Goal: Task Accomplishment & Management: Use online tool/utility

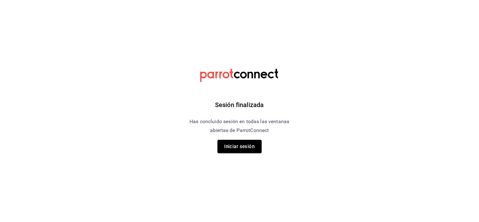
click at [219, 144] on button "Iniciar sesión" at bounding box center [240, 146] width 44 height 13
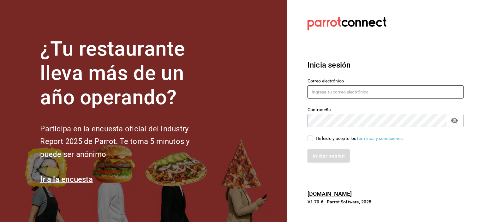
type input "grifitth@platoexpress.com"
click at [313, 140] on input "He leído y acepto los Términos y condiciones." at bounding box center [311, 139] width 6 height 6
checkbox input "true"
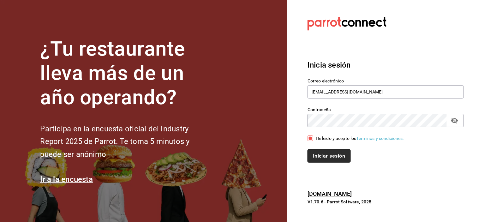
click at [321, 154] on button "Iniciar sesión" at bounding box center [329, 155] width 43 height 13
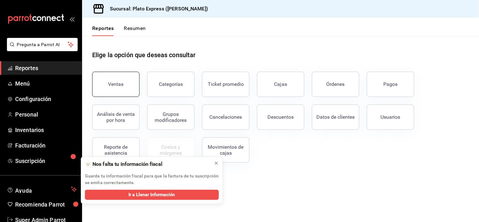
click at [118, 88] on button "Ventas" at bounding box center [115, 84] width 47 height 25
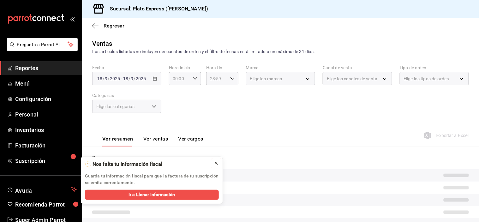
click at [215, 162] on icon at bounding box center [216, 163] width 5 height 5
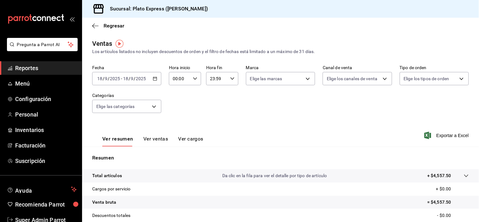
click at [152, 142] on button "Ver ventas" at bounding box center [155, 141] width 25 height 11
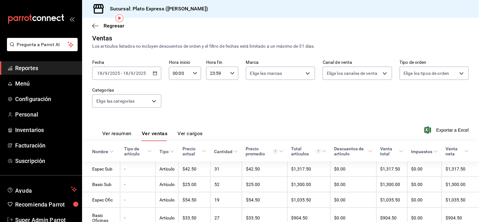
scroll to position [33, 0]
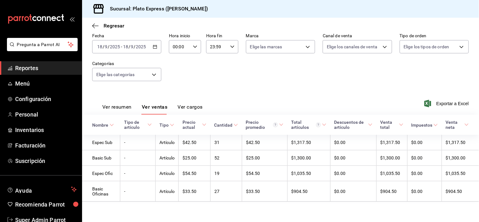
click at [125, 106] on button "Ver resumen" at bounding box center [116, 109] width 29 height 11
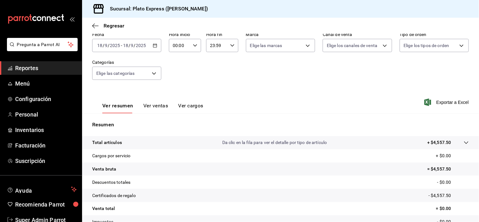
click at [159, 103] on button "Ver ventas" at bounding box center [155, 108] width 25 height 11
click at [159, 88] on div "Fecha [DATE] [DATE] - [DATE] [DATE] Hora inicio 00:00 Hora inicio Hora fin 23:5…" at bounding box center [280, 60] width 377 height 56
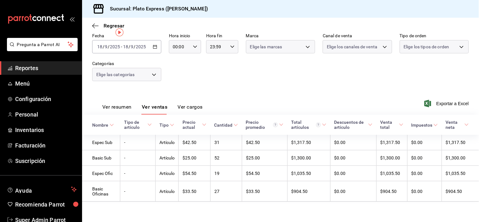
scroll to position [11, 0]
